Goal: Navigation & Orientation: Find specific page/section

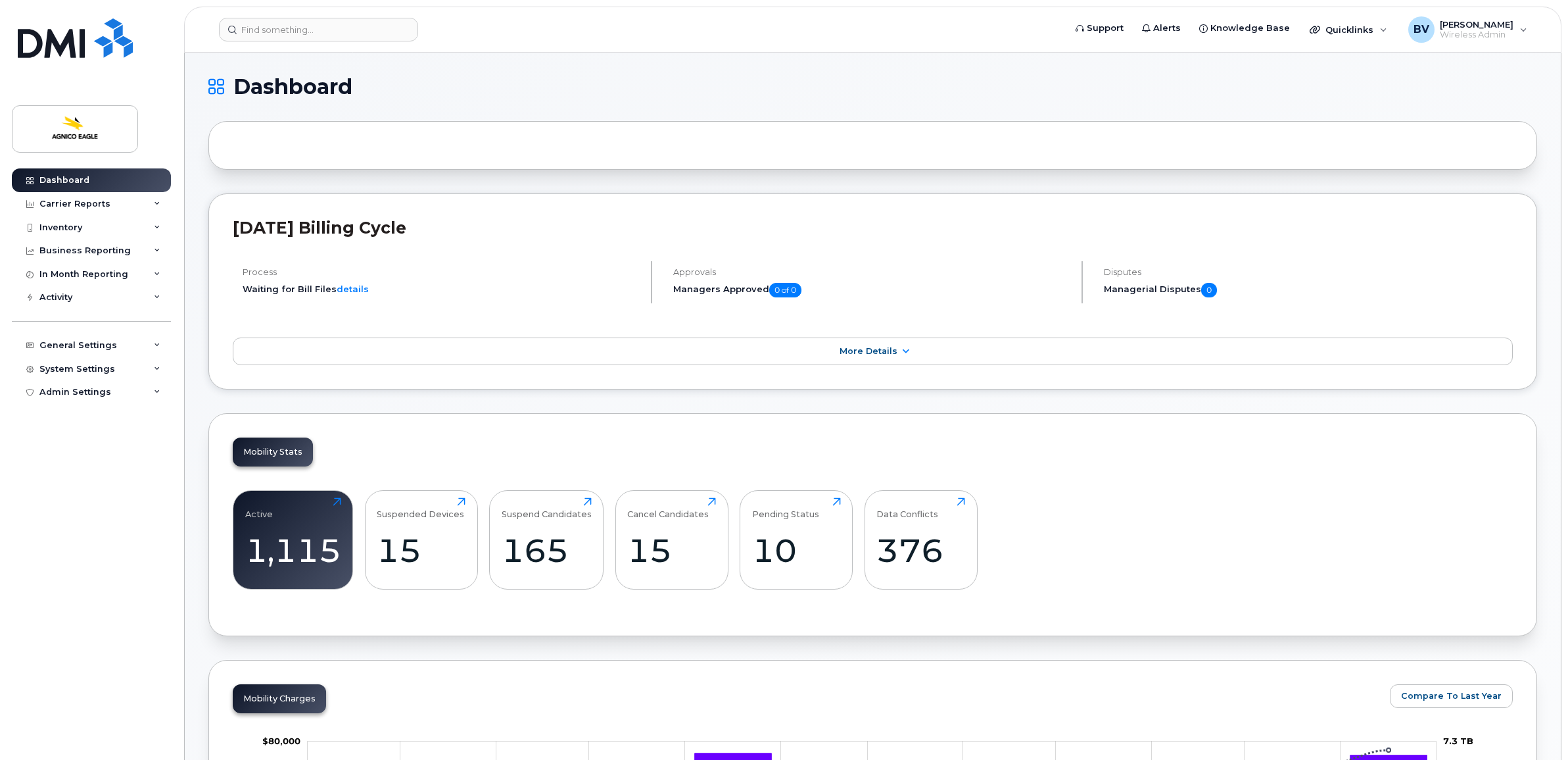
drag, startPoint x: 725, startPoint y: 140, endPoint x: 721, endPoint y: 133, distance: 8.1
click at [725, 140] on div at bounding box center [873, 146] width 1329 height 49
click at [317, 84] on span "Dashboard" at bounding box center [293, 86] width 119 height 20
drag, startPoint x: 317, startPoint y: 84, endPoint x: 303, endPoint y: 87, distance: 14.3
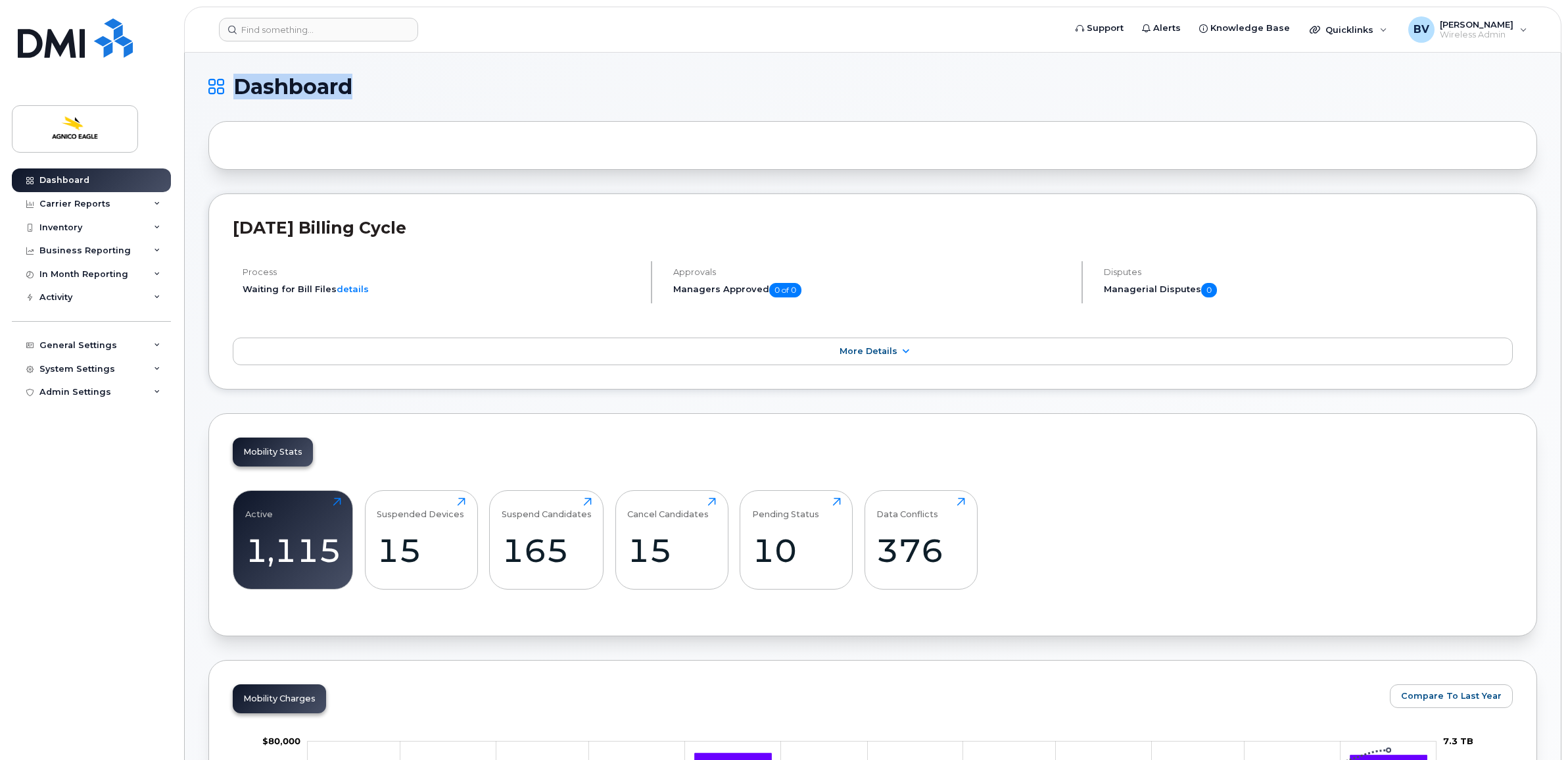
click at [303, 87] on span "Dashboard" at bounding box center [293, 86] width 119 height 20
click at [347, 90] on span "Dashboard" at bounding box center [293, 86] width 119 height 20
click at [317, 92] on span "Dashboard" at bounding box center [293, 86] width 119 height 20
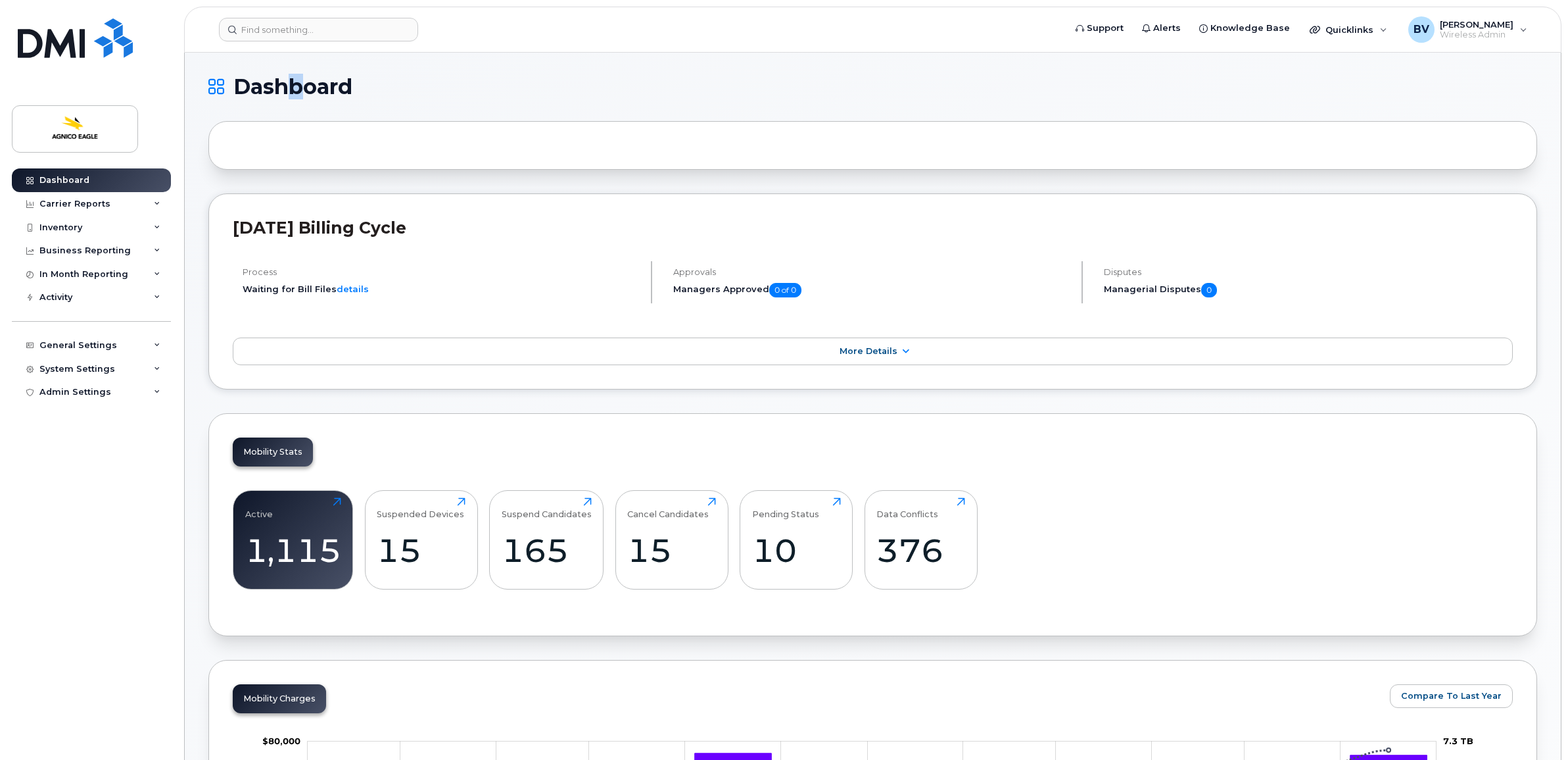
drag, startPoint x: 284, startPoint y: 87, endPoint x: 314, endPoint y: 86, distance: 30.0
click at [314, 86] on span "Dashboard" at bounding box center [293, 86] width 119 height 20
drag, startPoint x: 314, startPoint y: 86, endPoint x: 308, endPoint y: 86, distance: 6.0
click at [308, 86] on span "Dashboard" at bounding box center [293, 86] width 119 height 20
drag, startPoint x: 274, startPoint y: 89, endPoint x: 313, endPoint y: 84, distance: 39.3
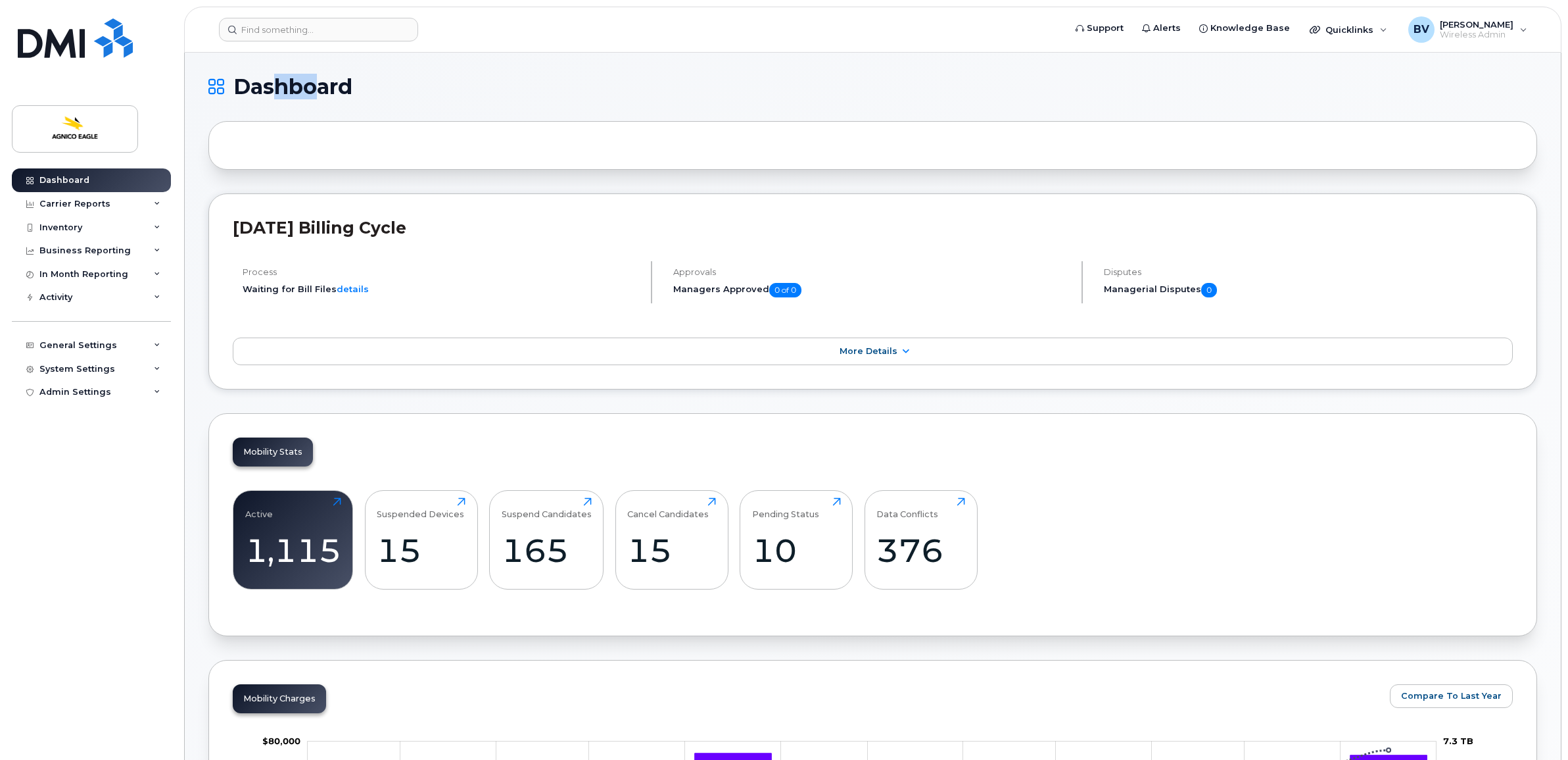
click at [313, 84] on span "Dashboard" at bounding box center [293, 86] width 119 height 20
drag, startPoint x: 313, startPoint y: 84, endPoint x: 293, endPoint y: 84, distance: 20.0
click at [293, 84] on span "Dashboard" at bounding box center [293, 86] width 119 height 20
drag, startPoint x: 290, startPoint y: 87, endPoint x: 301, endPoint y: 87, distance: 11.0
click at [301, 87] on span "Dashboard" at bounding box center [293, 86] width 119 height 20
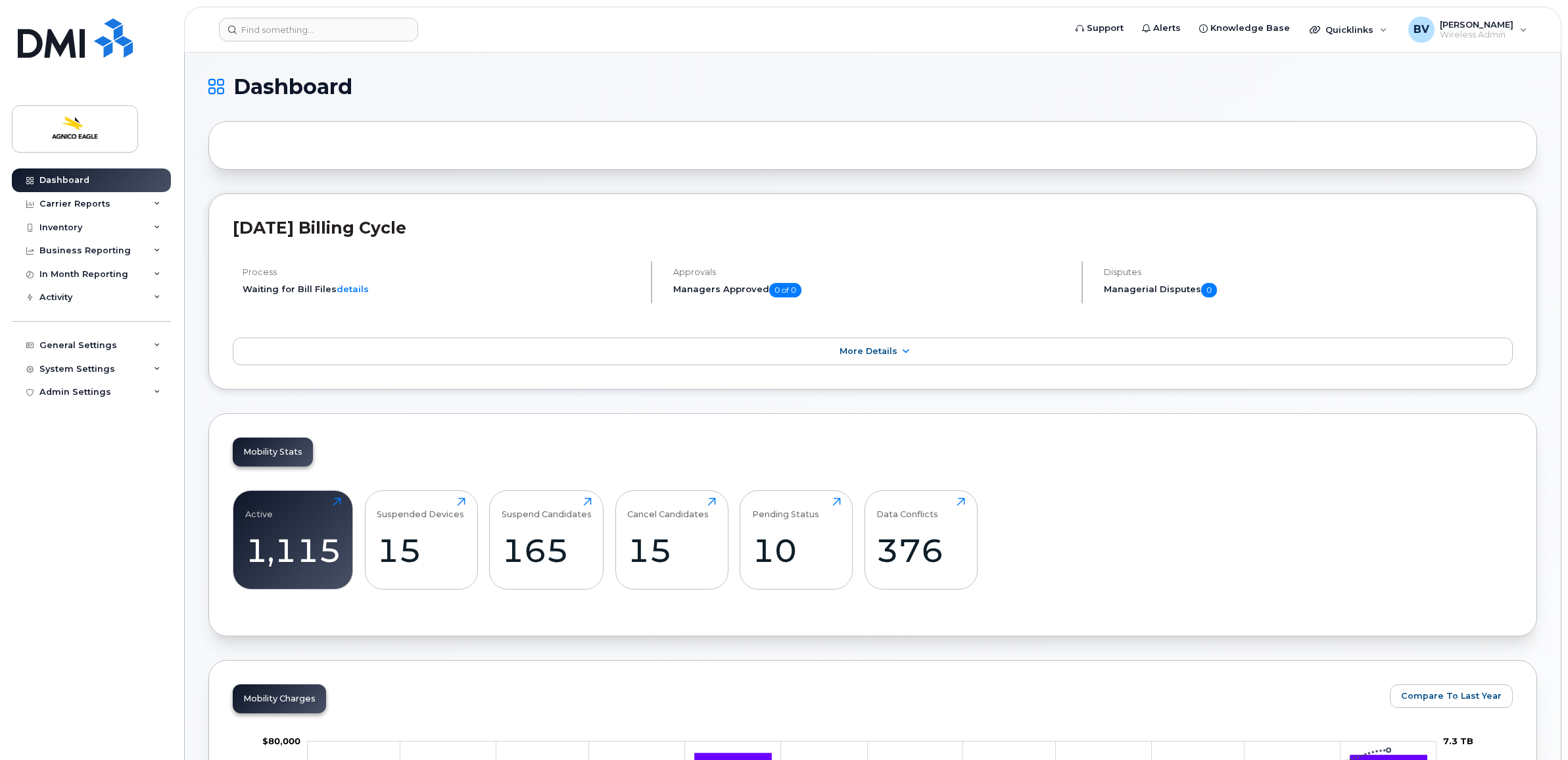
drag, startPoint x: 301, startPoint y: 87, endPoint x: 412, endPoint y: 154, distance: 129.7
click at [412, 154] on div at bounding box center [873, 146] width 1329 height 49
click at [484, 93] on h1 "Dashboard" at bounding box center [869, 86] width 1322 height 21
